Goal: Task Accomplishment & Management: Complete application form

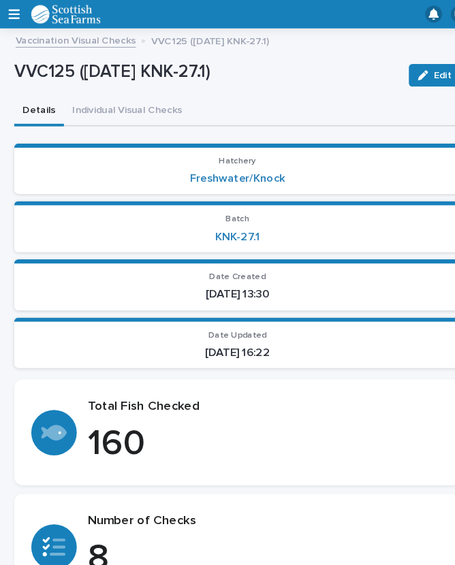
click at [136, 101] on button "Individual Visual Checks" at bounding box center [121, 107] width 121 height 29
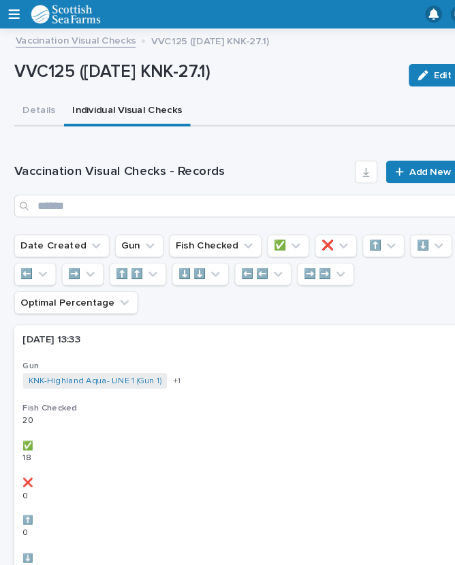
click at [140, 104] on button "Individual Visual Checks" at bounding box center [121, 107] width 121 height 29
click at [404, 165] on span "Add New" at bounding box center [412, 165] width 40 height 10
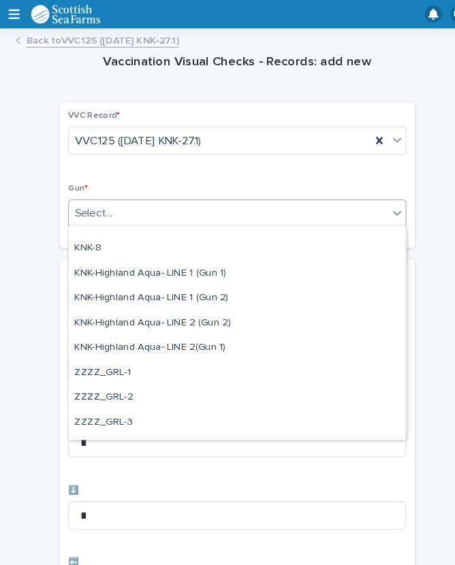
scroll to position [403, 0]
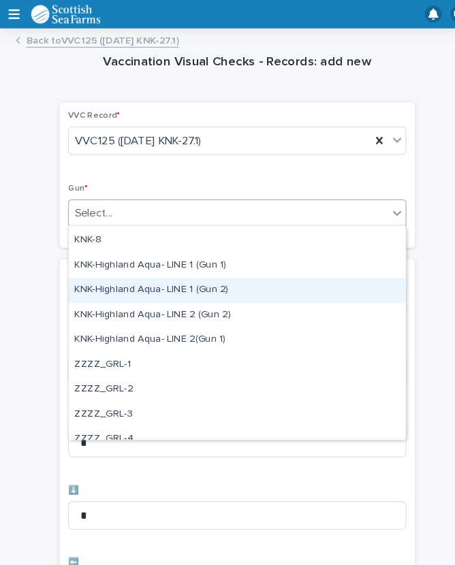
click at [197, 270] on div "KNK-Highland Aqua- LINE 1 (Gun 2)" at bounding box center [227, 279] width 323 height 24
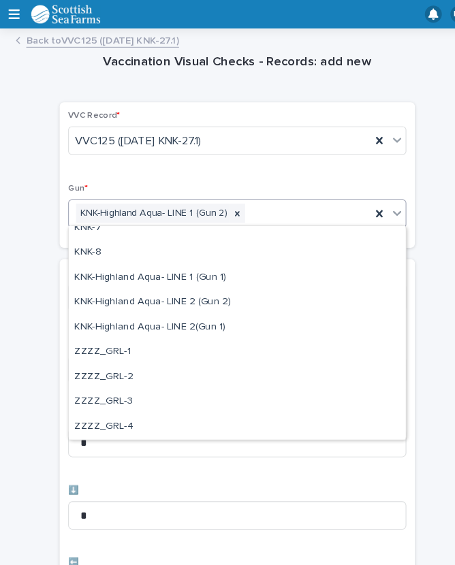
scroll to position [391, 0]
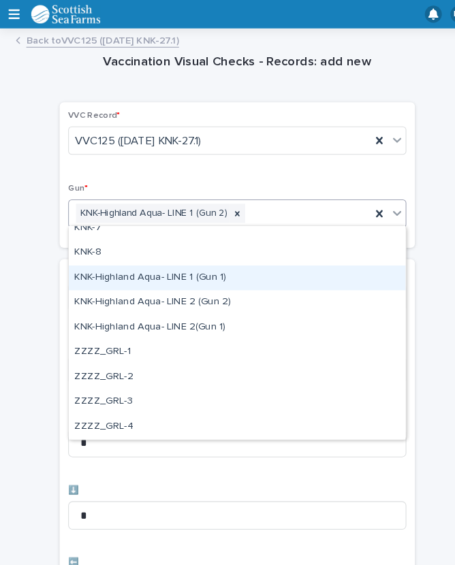
click at [196, 270] on div "KNK-Highland Aqua- LINE 1 (Gun 1)" at bounding box center [227, 267] width 323 height 24
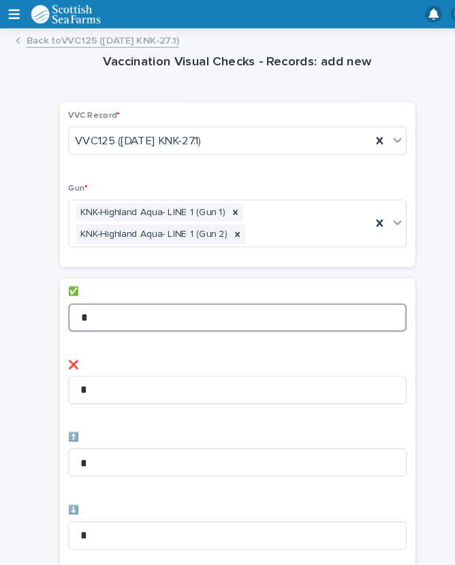
click at [150, 302] on input "*" at bounding box center [227, 304] width 324 height 27
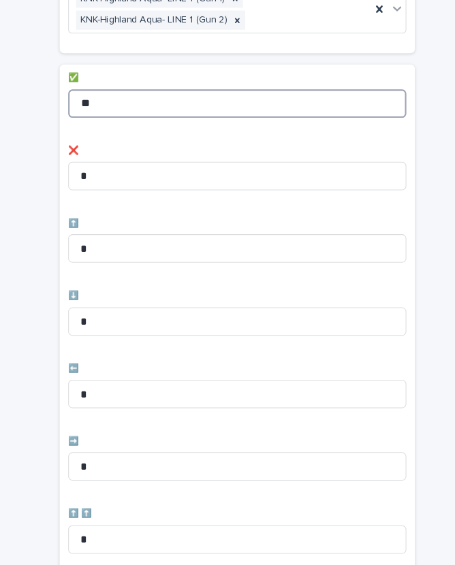
scroll to position [223, 0]
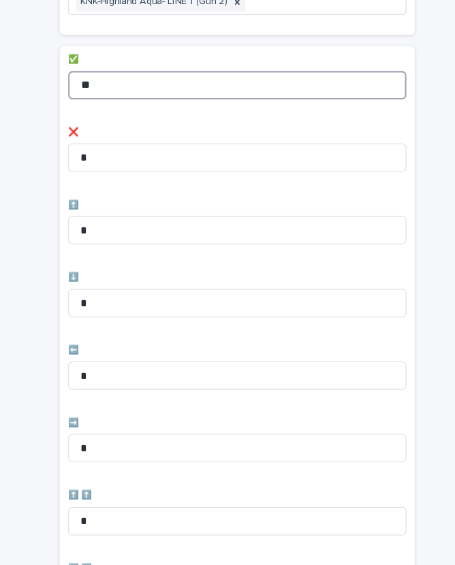
type input "**"
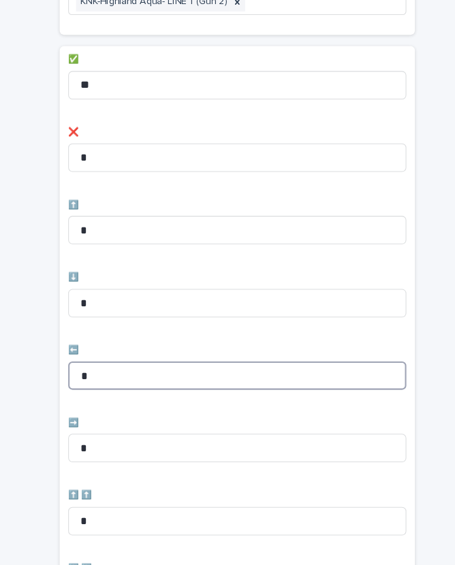
click at [124, 351] on input "*" at bounding box center [227, 360] width 324 height 27
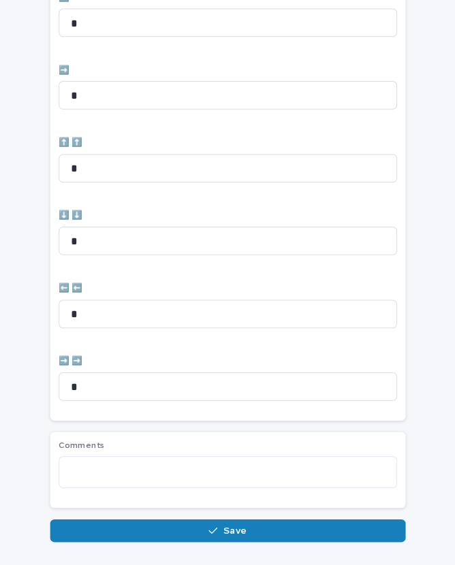
scroll to position [560, 0]
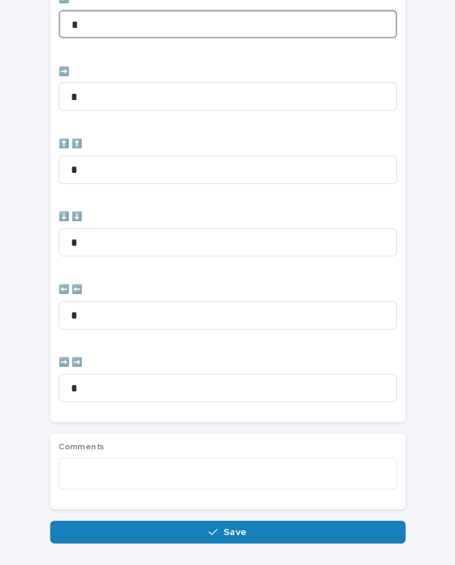
type input "*"
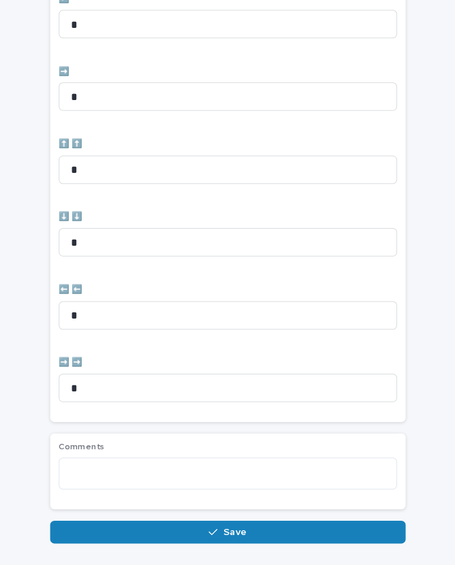
click at [236, 505] on span "Save" at bounding box center [234, 510] width 22 height 10
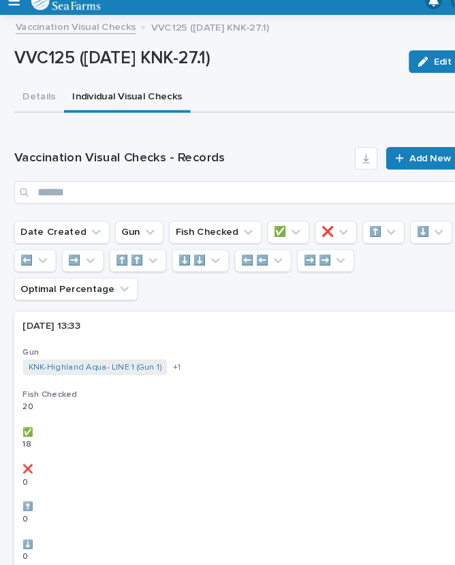
click at [402, 160] on span "Add New" at bounding box center [412, 165] width 40 height 10
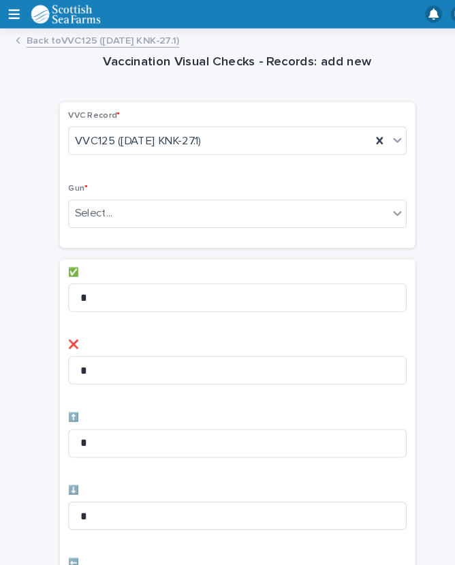
click at [413, 161] on div "Vaccination Visual Checks - Records: add new Loading... Saving… Loading... Savi…" at bounding box center [228, 548] width 428 height 1027
click at [210, 201] on div "Select..." at bounding box center [219, 204] width 306 height 22
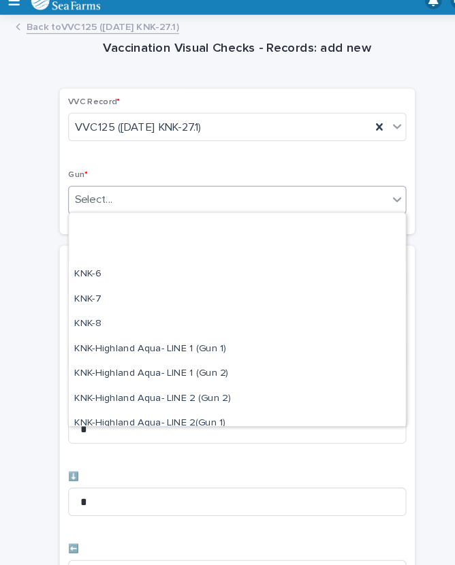
scroll to position [393, 0]
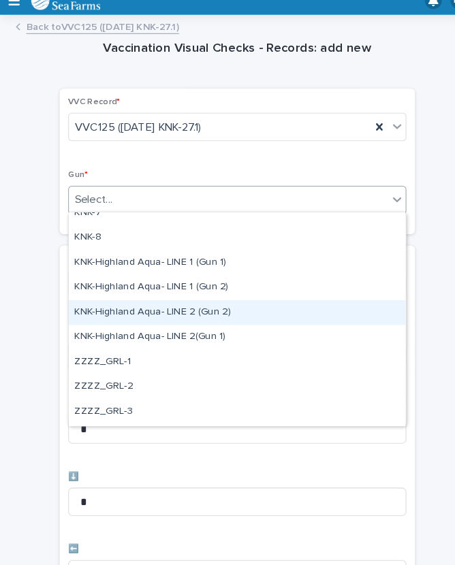
click at [195, 301] on div "KNK-Highland Aqua- LINE 2 (Gun 2)" at bounding box center [227, 313] width 323 height 24
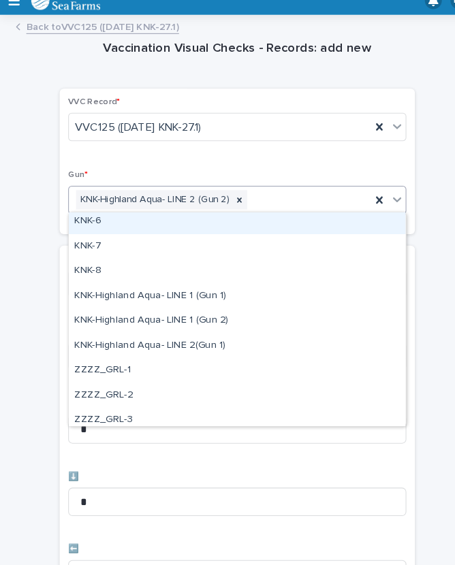
scroll to position [382, 0]
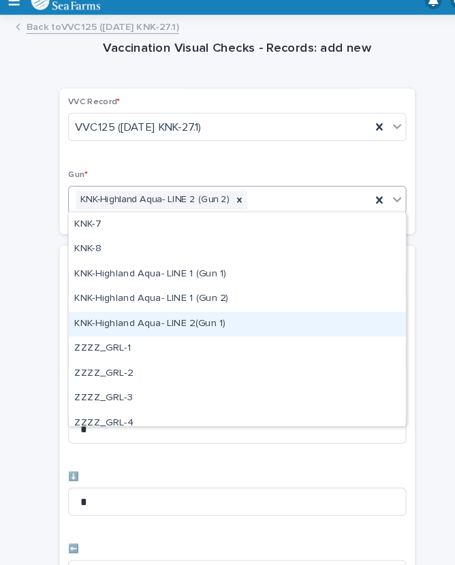
click at [193, 312] on div "KNK-Highland Aqua- LINE 2(Gun 1)" at bounding box center [227, 324] width 323 height 24
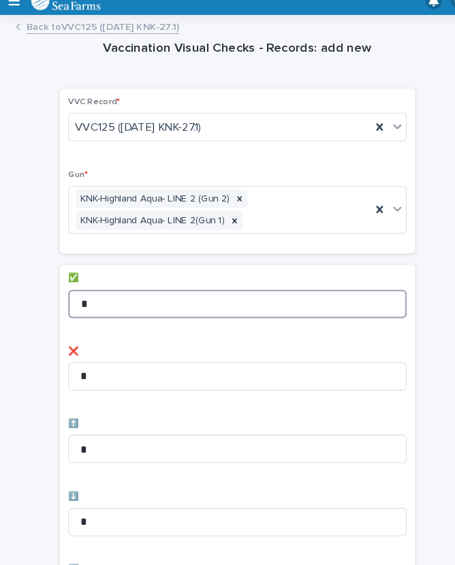
click at [146, 291] on input "*" at bounding box center [227, 304] width 324 height 27
click at [159, 291] on input "*" at bounding box center [227, 304] width 324 height 27
click at [153, 291] on input "*" at bounding box center [227, 304] width 324 height 27
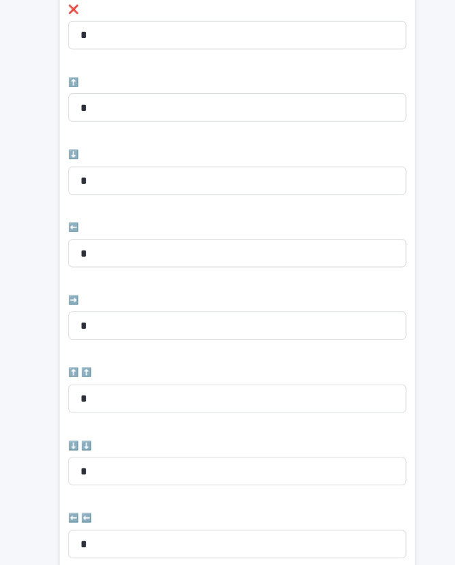
scroll to position [335, 0]
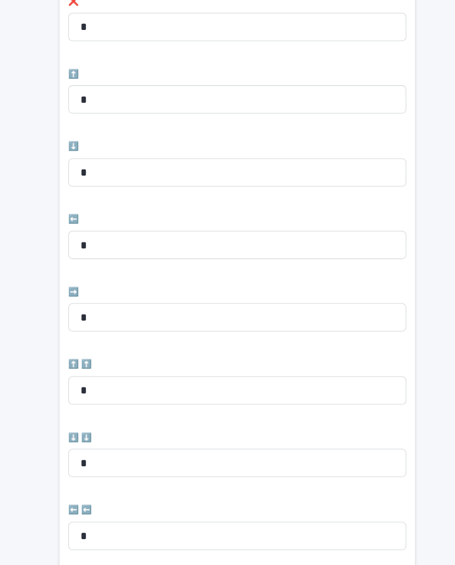
type input "**"
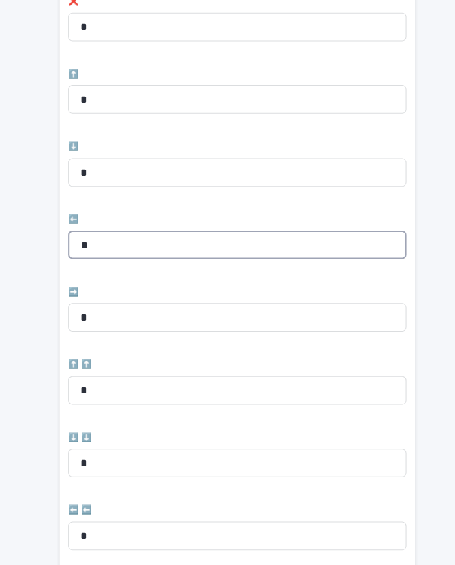
click at [146, 234] on input "*" at bounding box center [227, 247] width 324 height 27
click at [152, 234] on input "*" at bounding box center [227, 247] width 324 height 27
click at [116, 234] on input "*" at bounding box center [227, 247] width 324 height 27
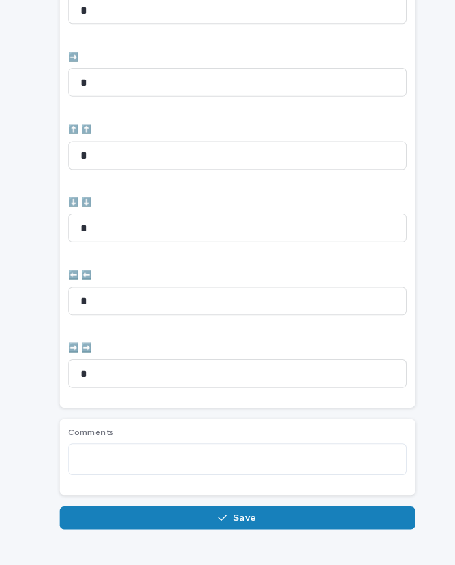
scroll to position [560, 0]
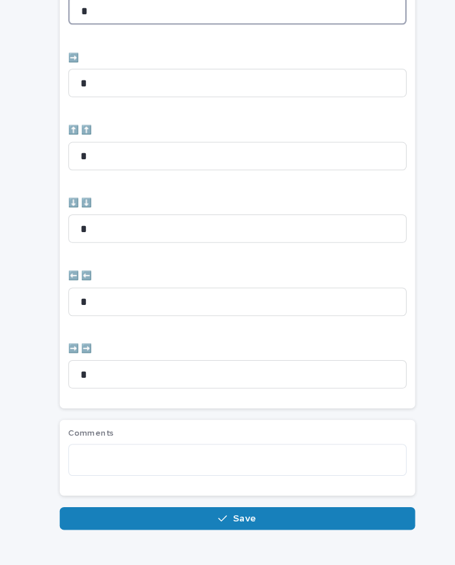
type input "*"
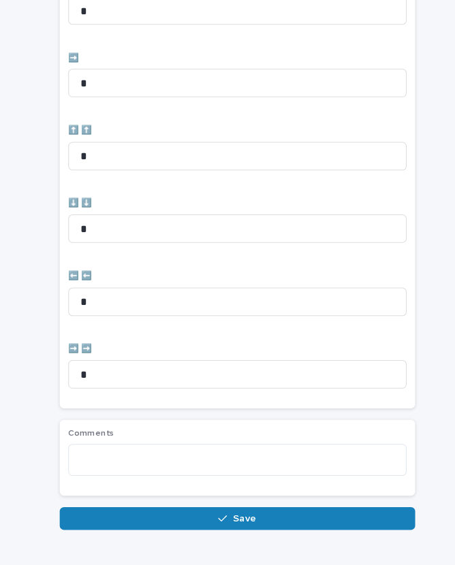
click at [229, 505] on span "Save" at bounding box center [234, 510] width 22 height 10
